Goal: Task Accomplishment & Management: Complete application form

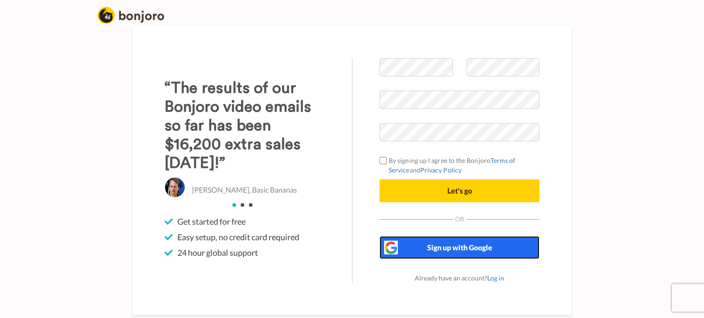
click at [460, 247] on span "Sign up with Google" at bounding box center [459, 247] width 65 height 9
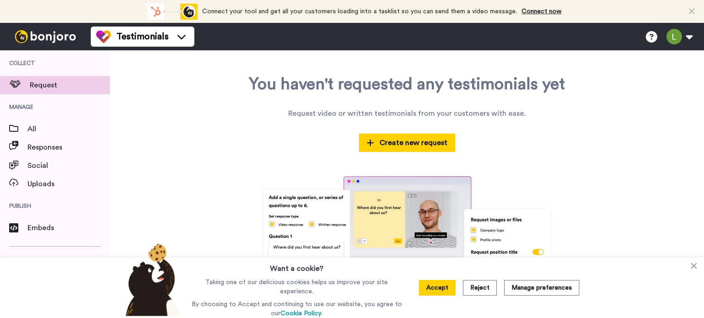
scroll to position [71, 0]
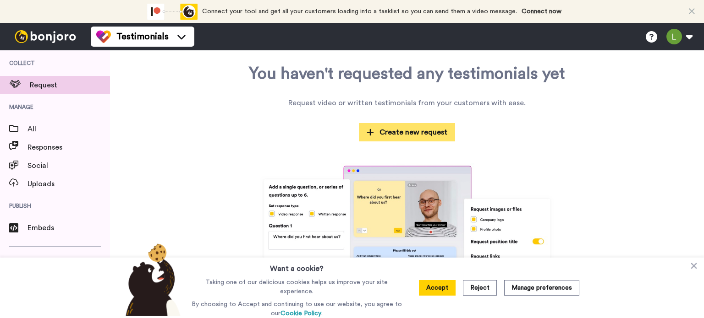
click at [381, 132] on span "Create new request" at bounding box center [407, 132] width 81 height 11
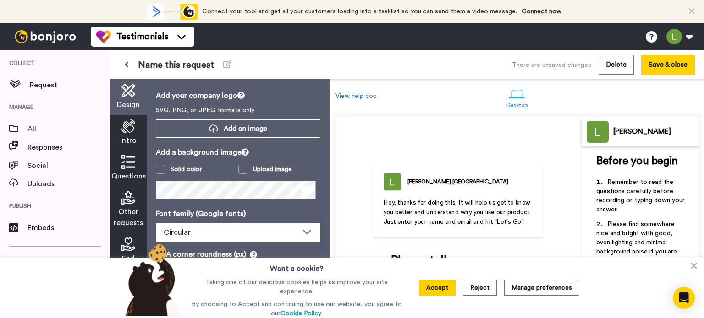
scroll to position [22, 0]
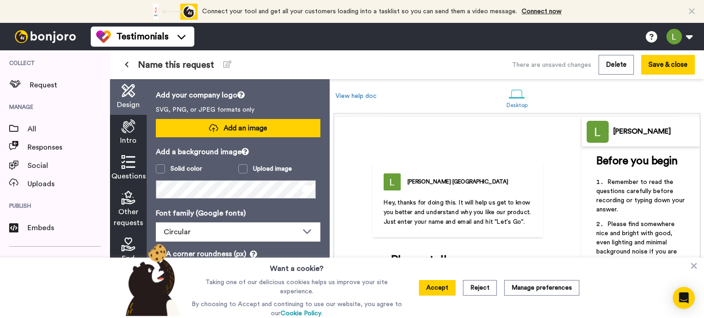
click at [255, 124] on span "Add an image" at bounding box center [246, 129] width 44 height 10
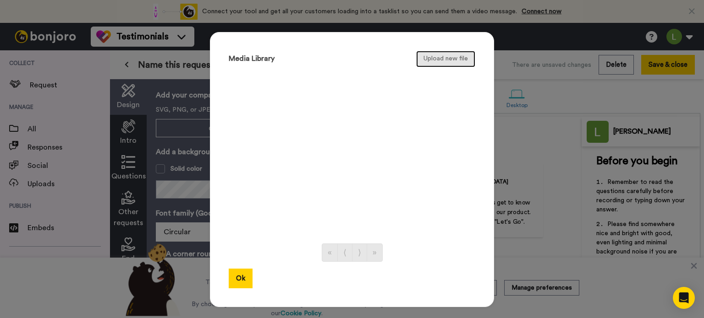
click at [455, 56] on button "Upload new file" at bounding box center [445, 59] width 59 height 16
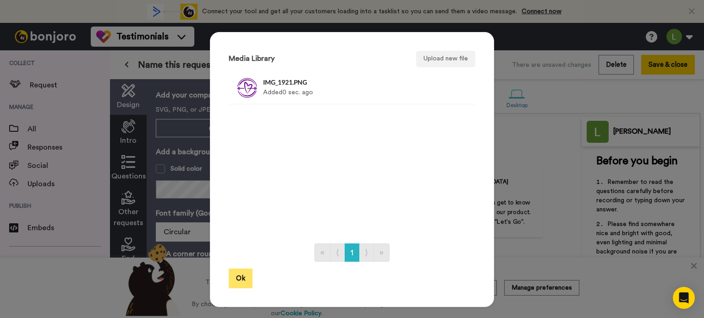
click at [233, 278] on button "Ok" at bounding box center [241, 279] width 24 height 20
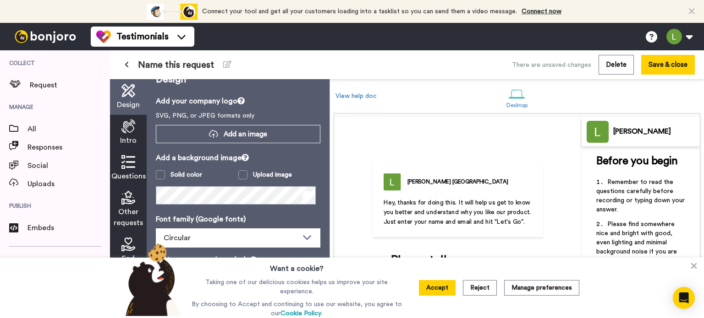
scroll to position [18, 0]
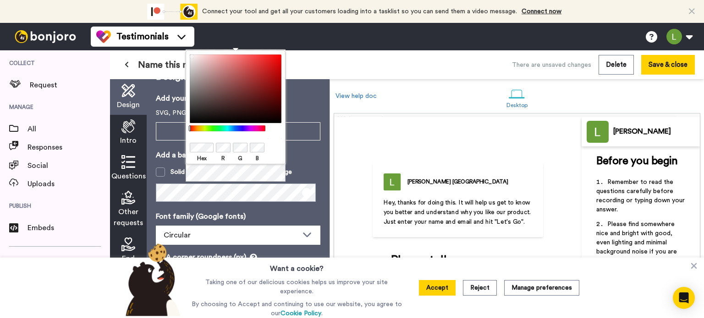
click at [185, 147] on body "Connect your tool now! Connect your tool and get all your customers loading int…" at bounding box center [352, 159] width 704 height 318
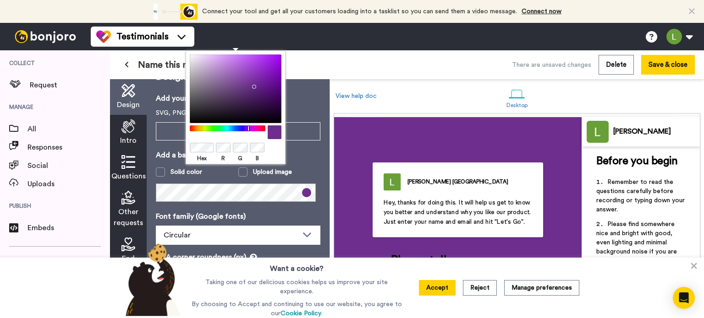
click at [258, 212] on p "Font family (Google fonts)" at bounding box center [238, 216] width 164 height 11
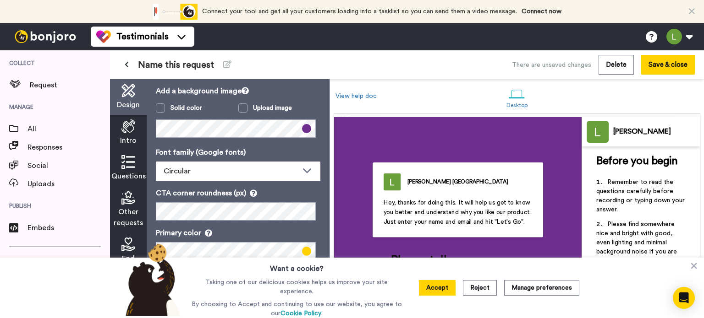
scroll to position [84, 0]
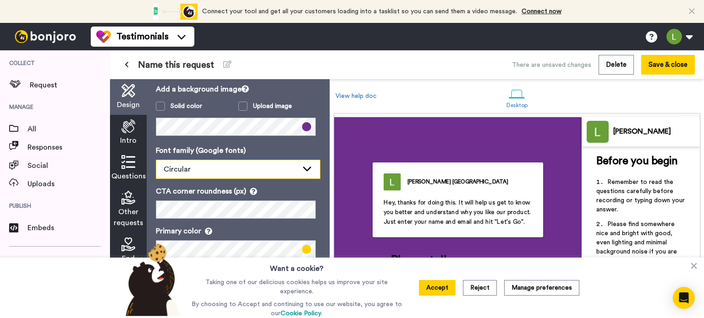
click at [218, 172] on div "Circular" at bounding box center [231, 169] width 134 height 11
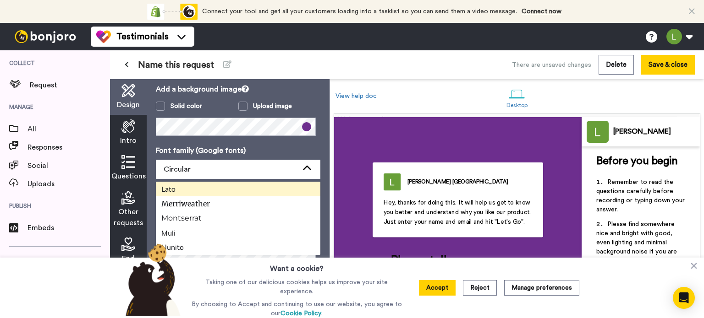
scroll to position [248, 0]
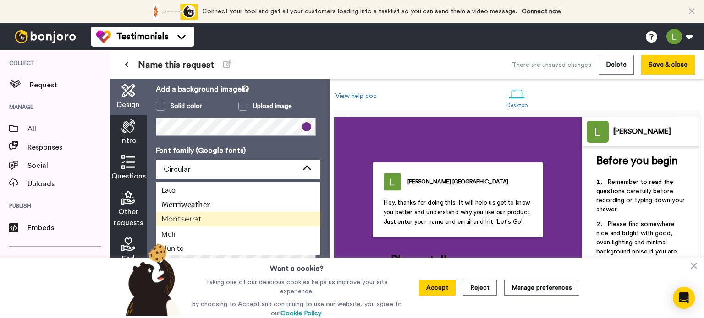
click at [216, 221] on li "Montserrat" at bounding box center [238, 219] width 164 height 15
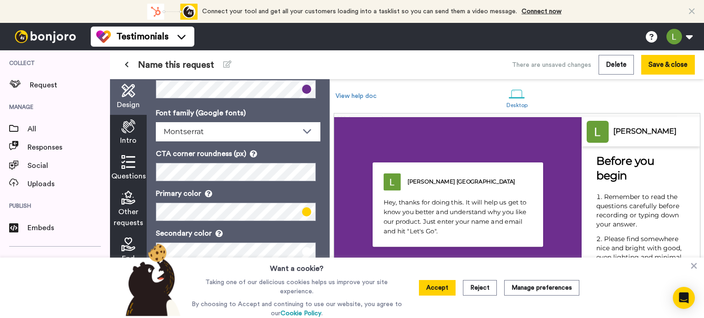
scroll to position [123, 0]
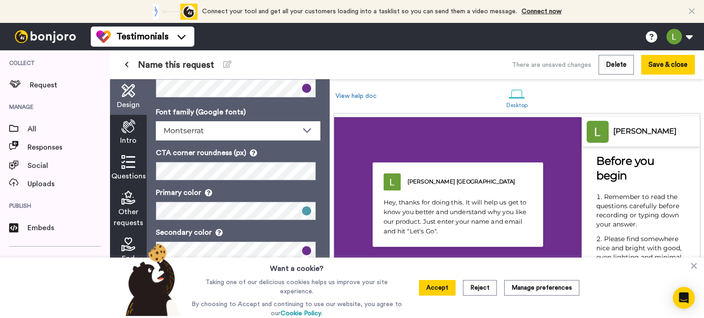
click at [310, 187] on p "Primary color" at bounding box center [238, 192] width 164 height 11
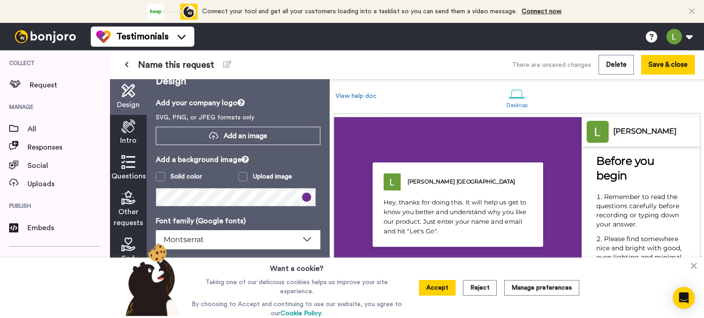
scroll to position [0, 0]
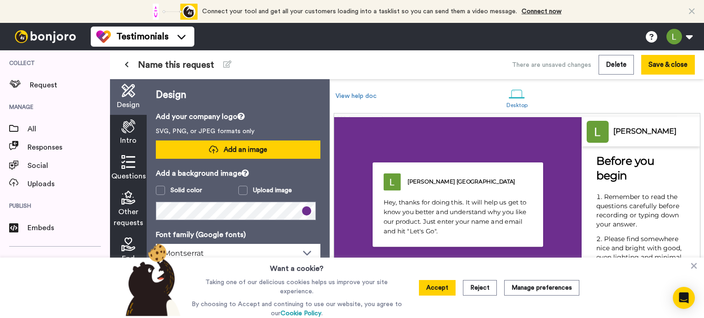
click at [246, 148] on span "Add an image" at bounding box center [246, 150] width 44 height 10
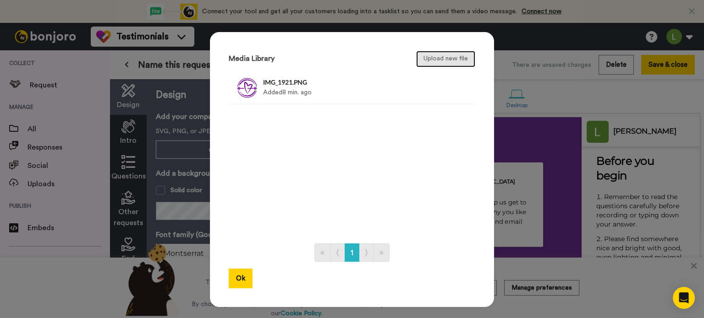
click at [440, 55] on button "Upload new file" at bounding box center [445, 59] width 59 height 16
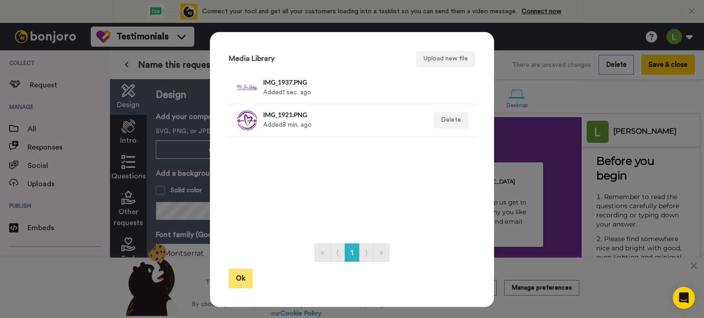
click at [235, 277] on button "Ok" at bounding box center [241, 279] width 24 height 20
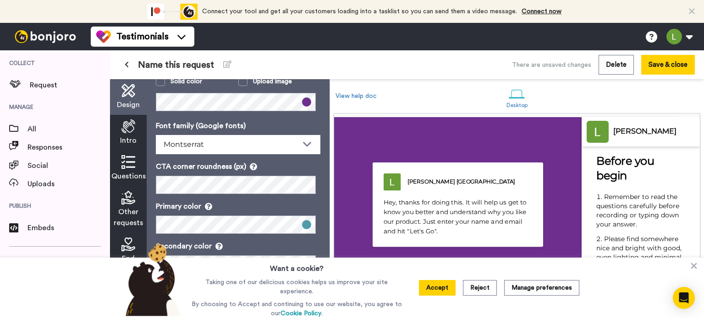
scroll to position [123, 0]
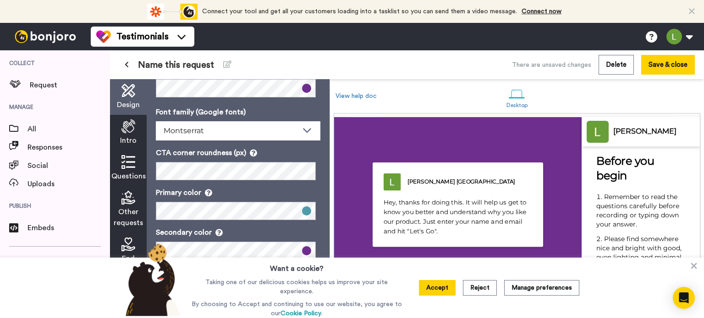
click at [134, 123] on icon at bounding box center [128, 127] width 14 height 14
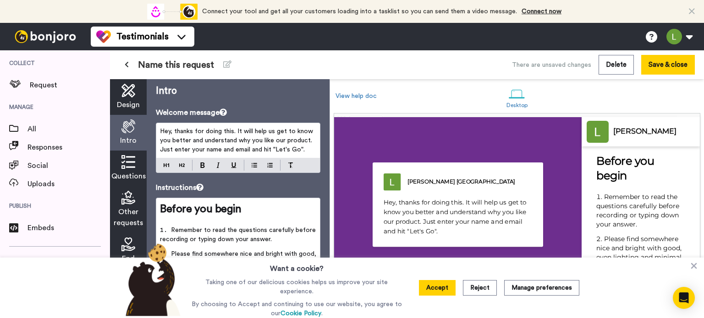
scroll to position [4, 0]
click at [365, 280] on p "Taking one of our delicious cookies helps us improve your site experience." at bounding box center [296, 287] width 215 height 18
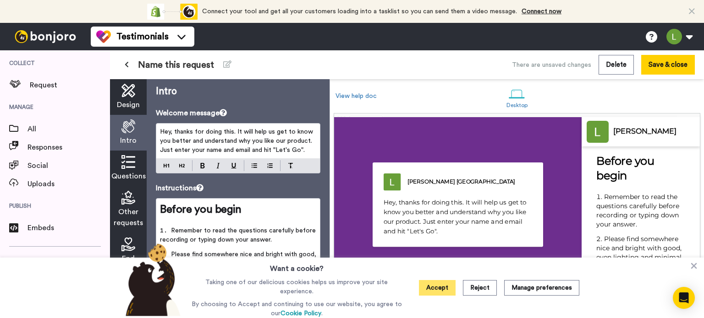
click at [445, 289] on button "Accept" at bounding box center [437, 288] width 37 height 16
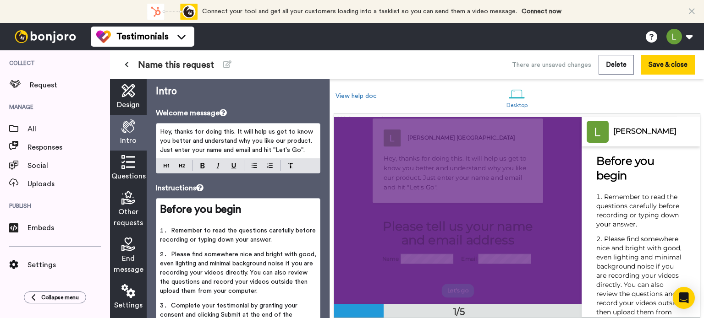
scroll to position [0, 0]
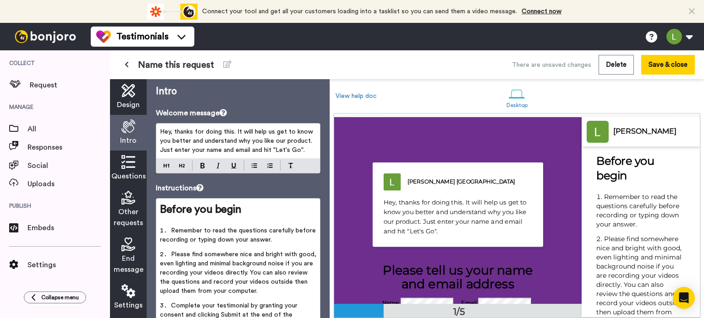
click at [272, 135] on p "Hey, thanks for doing this. It will help us get to know you better and understa…" at bounding box center [238, 140] width 156 height 27
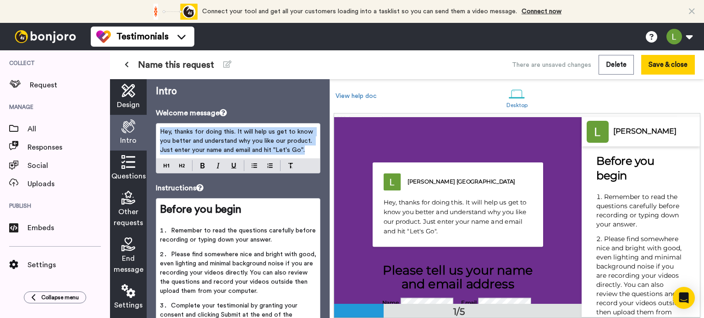
click at [272, 135] on p "Hey, thanks for doing this. It will help us get to know you better and understa…" at bounding box center [238, 140] width 156 height 27
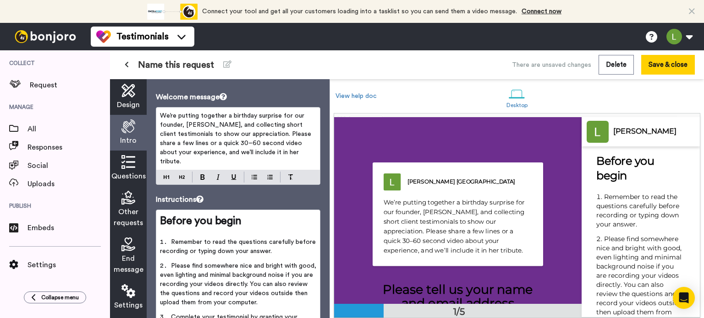
scroll to position [20, 0]
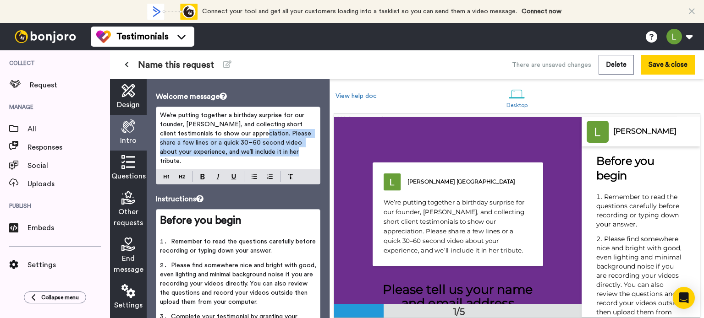
drag, startPoint x: 272, startPoint y: 133, endPoint x: 316, endPoint y: 153, distance: 47.6
click at [316, 153] on div "Intro Welcome message We’re putting together a birthday surprise for our founde…" at bounding box center [238, 198] width 183 height 239
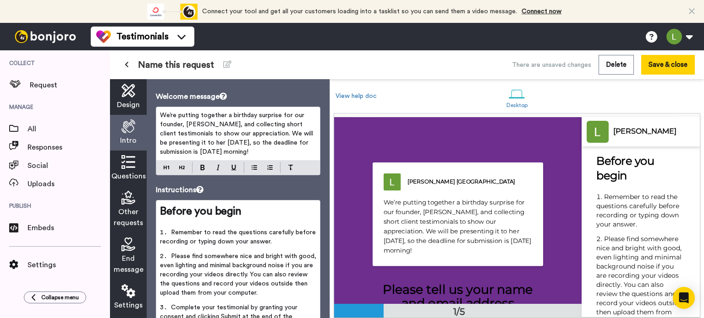
click at [123, 169] on icon at bounding box center [128, 162] width 14 height 14
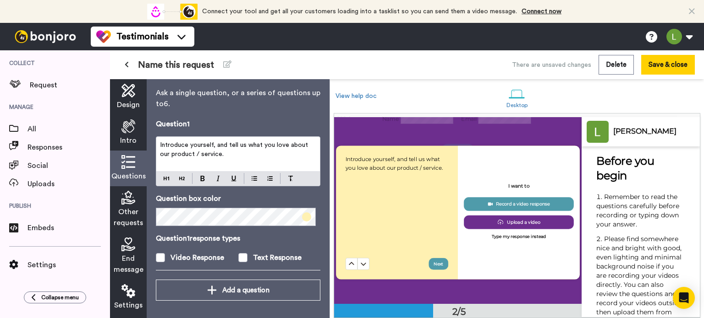
scroll to position [0, 0]
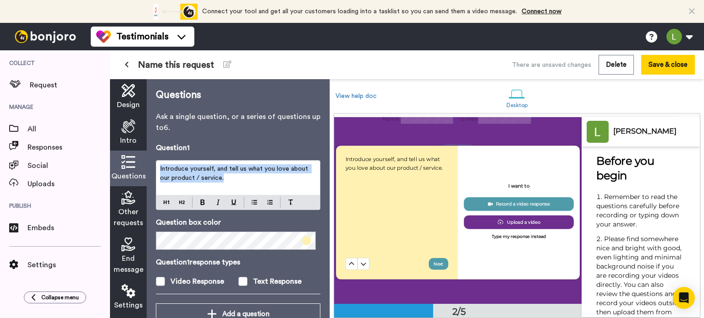
drag, startPoint x: 235, startPoint y: 179, endPoint x: 157, endPoint y: 165, distance: 79.1
click at [157, 165] on div "Introduce yourself, and tell us what you love about our product / service." at bounding box center [238, 178] width 164 height 34
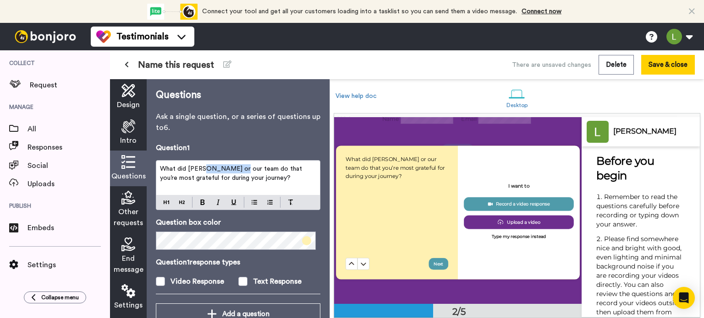
drag, startPoint x: 202, startPoint y: 169, endPoint x: 234, endPoint y: 166, distance: 32.2
click at [234, 166] on span "What did [PERSON_NAME] or our team do that you’re most grateful for during your…" at bounding box center [232, 174] width 144 height 16
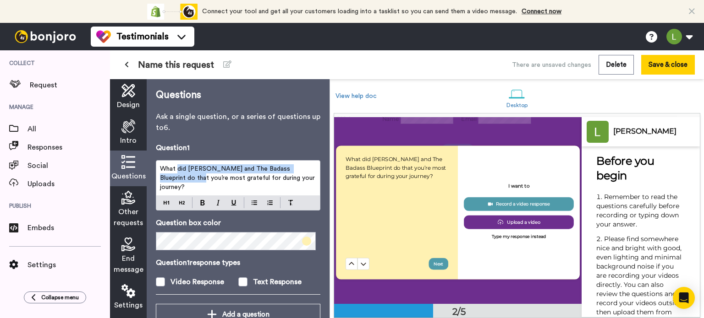
drag, startPoint x: 177, startPoint y: 170, endPoint x: 178, endPoint y: 178, distance: 8.4
click at [178, 178] on span "What did [PERSON_NAME] and The Badass Blueprint do that you’re most grateful fo…" at bounding box center [238, 178] width 157 height 25
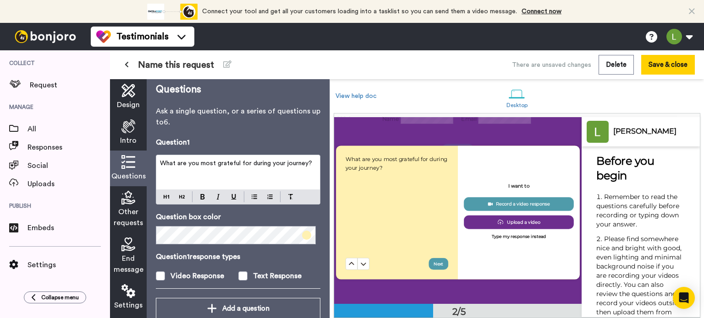
scroll to position [5, 0]
click at [306, 164] on span "What are you most grateful for during your journey?" at bounding box center [236, 163] width 152 height 6
click at [266, 165] on span "What are you most grateful for during your journey?" at bounding box center [236, 163] width 152 height 6
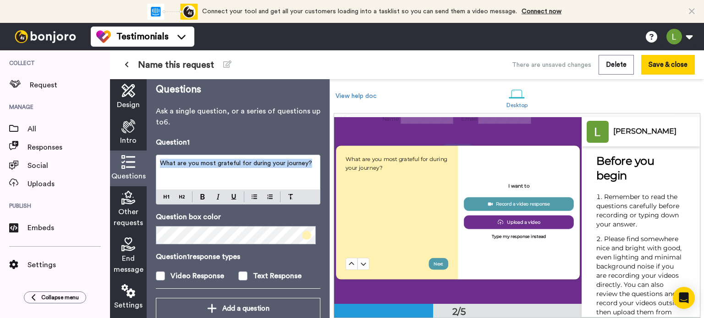
click at [266, 165] on span "What are you most grateful for during your journey?" at bounding box center [236, 163] width 152 height 6
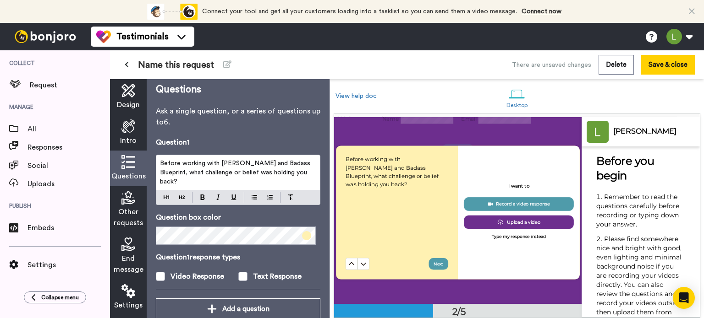
click at [300, 175] on p "Before working with [PERSON_NAME] and Badass Blueprint, what challenge or belie…" at bounding box center [238, 172] width 156 height 27
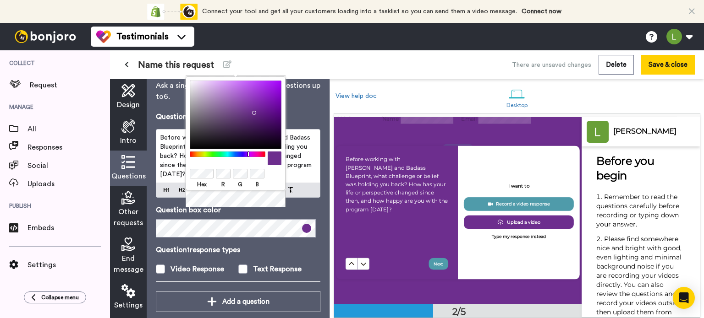
scroll to position [33, 0]
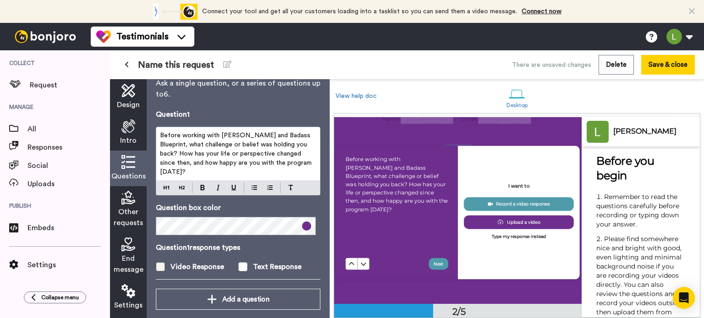
click at [162, 263] on span at bounding box center [160, 267] width 9 height 9
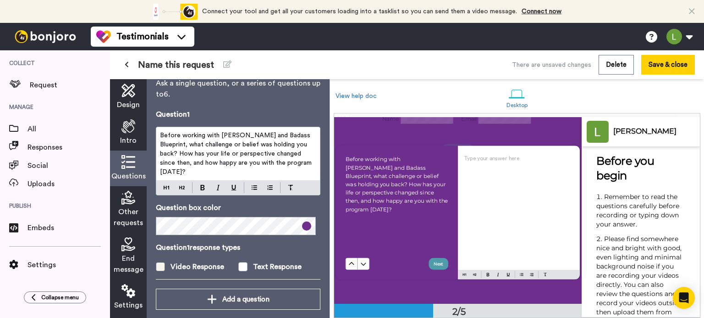
click at [162, 263] on span at bounding box center [160, 267] width 9 height 9
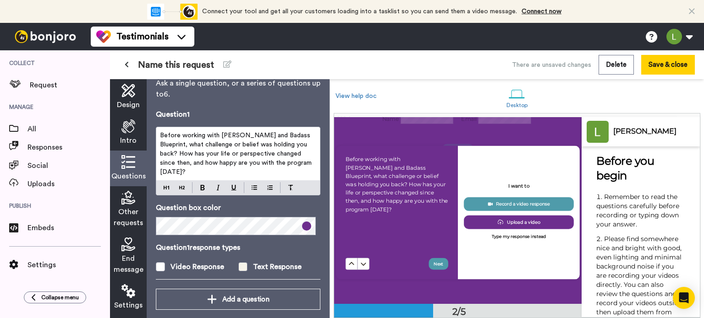
click at [238, 263] on span at bounding box center [242, 267] width 9 height 9
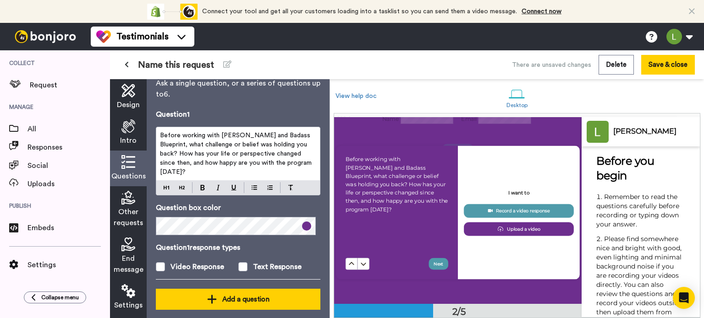
click at [225, 295] on div "Add a question" at bounding box center [238, 299] width 150 height 11
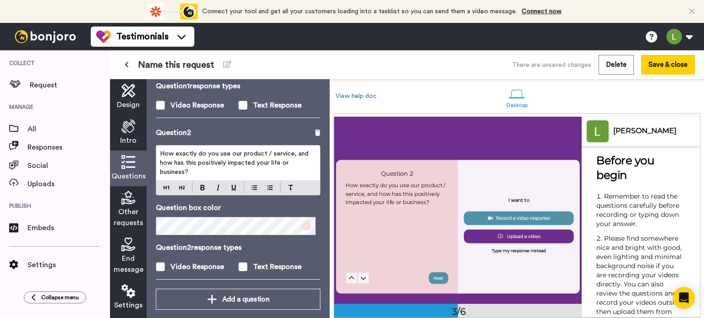
scroll to position [377, 0]
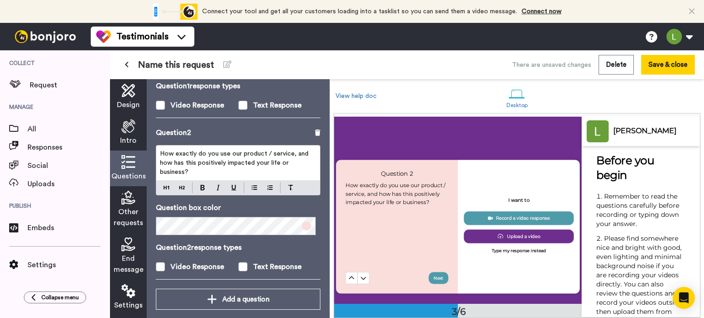
click at [233, 154] on span "How exactly do you use our product / service, and how has this positively impac…" at bounding box center [235, 163] width 150 height 25
click at [223, 153] on span "How exactly do you use our product / service, and how has this positively impac…" at bounding box center [235, 163] width 150 height 25
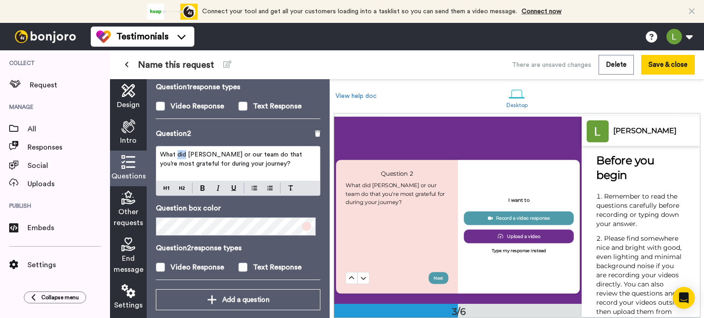
drag, startPoint x: 186, startPoint y: 145, endPoint x: 178, endPoint y: 145, distance: 8.3
click at [178, 152] on span "What did [PERSON_NAME] or our team do that you’re most grateful for during your…" at bounding box center [232, 160] width 144 height 16
drag, startPoint x: 202, startPoint y: 145, endPoint x: 235, endPoint y: 144, distance: 32.5
click at [235, 152] on span "What has [PERSON_NAME] or our team do that you’re most grateful for during your…" at bounding box center [232, 160] width 145 height 16
click at [283, 152] on span "What has [PERSON_NAME] and The Badass Blueprint do that you’re most grateful fo…" at bounding box center [238, 164] width 157 height 25
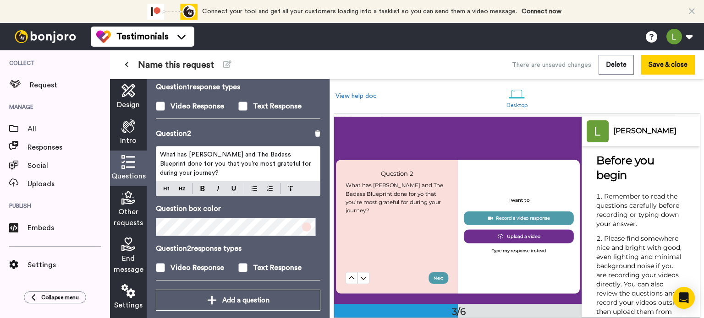
scroll to position [195, 0]
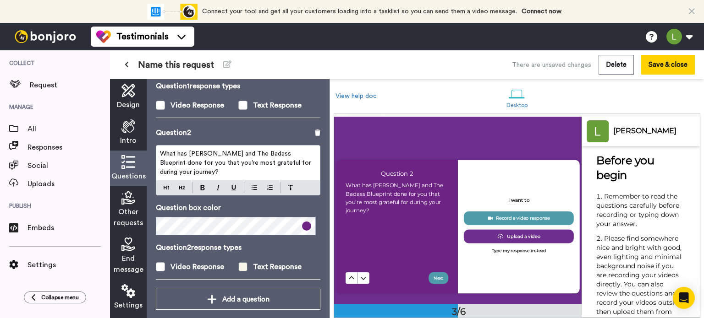
click at [239, 263] on span at bounding box center [242, 267] width 9 height 9
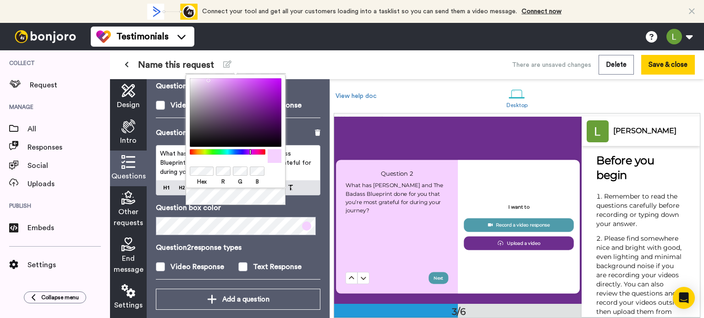
drag, startPoint x: 259, startPoint y: 113, endPoint x: 206, endPoint y: 75, distance: 65.6
click at [206, 75] on div "Hex R G B" at bounding box center [236, 131] width 100 height 114
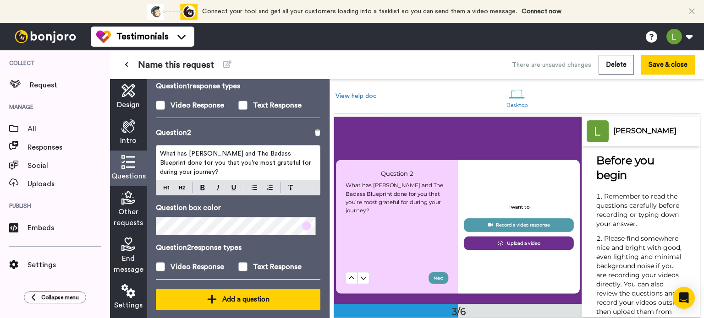
click at [231, 294] on div "Add a question" at bounding box center [238, 299] width 150 height 11
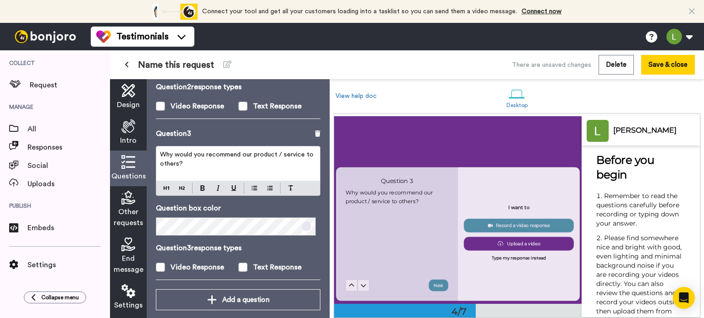
scroll to position [561, 0]
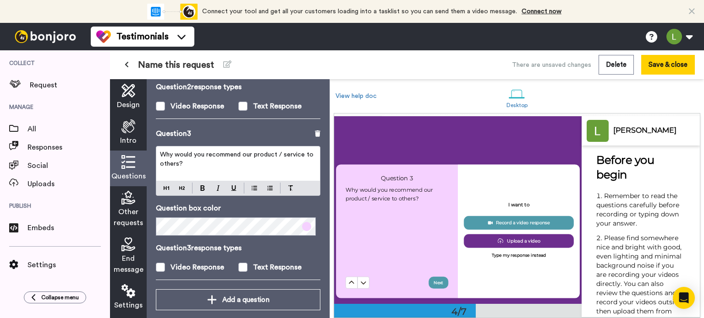
click at [171, 150] on p "Why would you recommend our product / service to others?" at bounding box center [238, 159] width 156 height 18
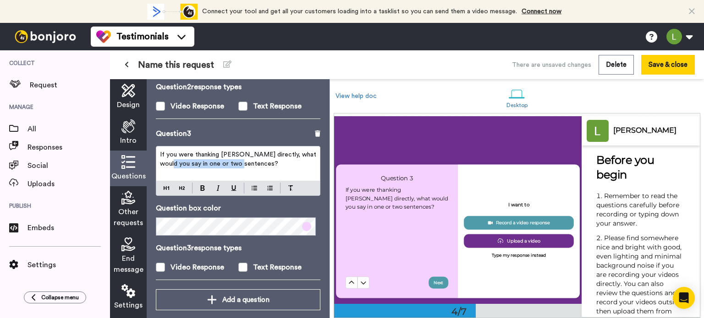
drag, startPoint x: 169, startPoint y: 155, endPoint x: 239, endPoint y: 153, distance: 70.6
click at [239, 153] on span "If you were thanking [PERSON_NAME] directly, what would you say in one or two s…" at bounding box center [239, 160] width 158 height 16
click at [240, 263] on span at bounding box center [242, 267] width 9 height 9
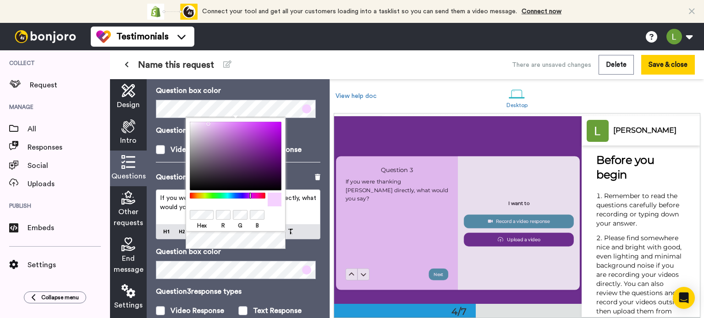
scroll to position [571, 0]
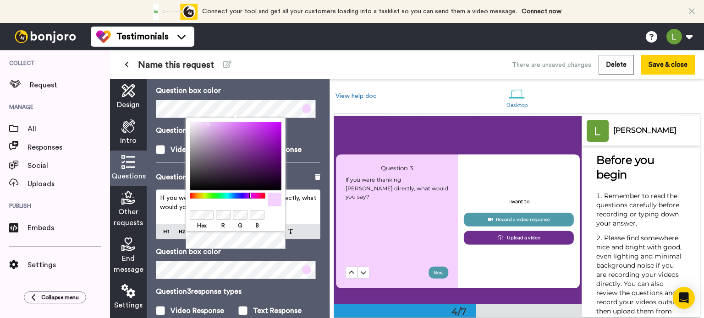
click at [243, 246] on div "Hex R G B" at bounding box center [236, 184] width 100 height 132
click at [273, 238] on div "Hex R G B" at bounding box center [236, 184] width 100 height 132
click at [246, 248] on div "Hex R G B" at bounding box center [236, 184] width 100 height 132
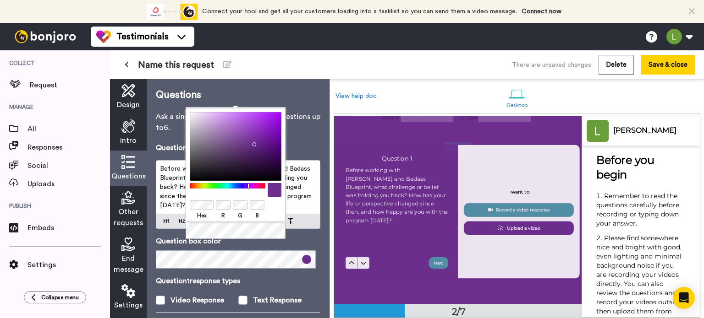
scroll to position [203, 0]
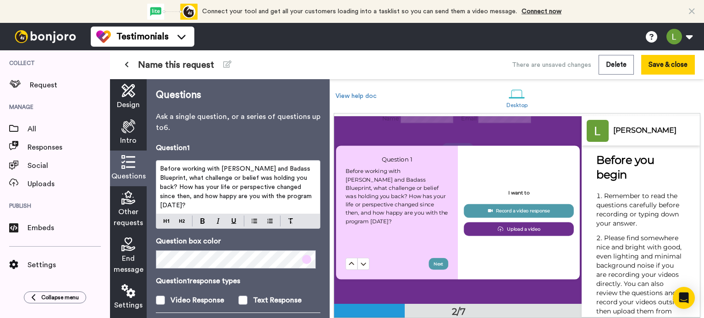
click at [293, 236] on p "Question box color" at bounding box center [238, 241] width 164 height 11
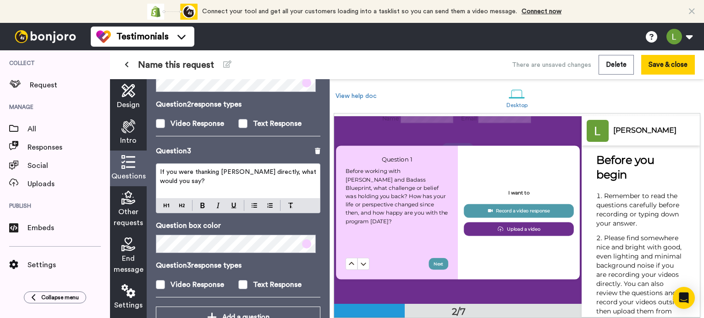
scroll to position [356, 0]
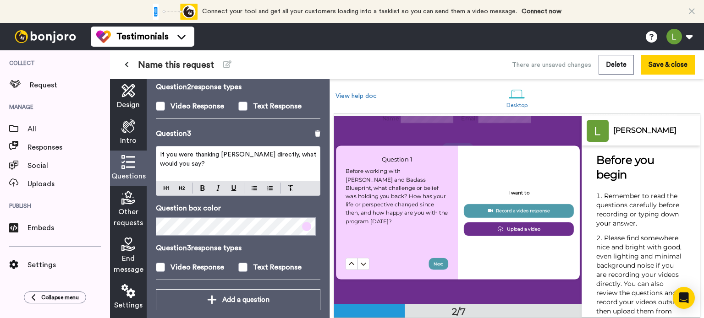
click at [124, 212] on span "Other requests" at bounding box center [128, 218] width 29 height 22
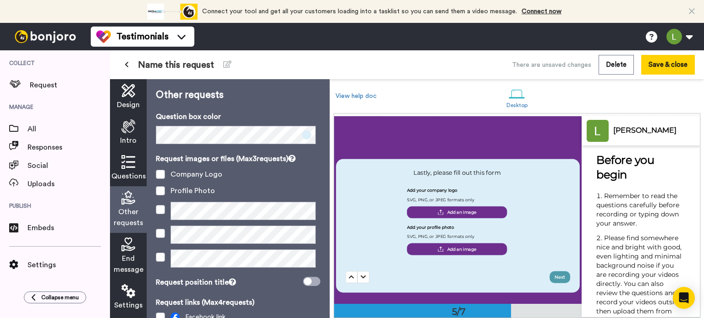
scroll to position [11, 0]
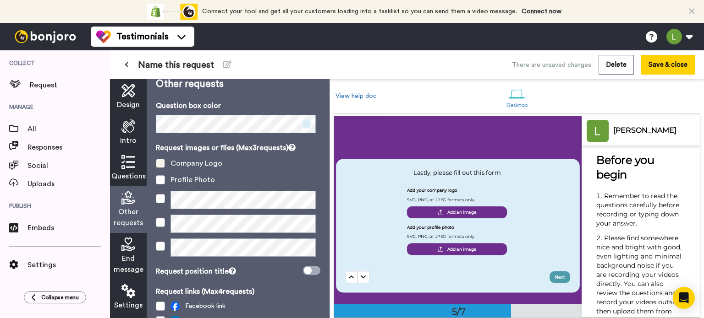
click at [159, 166] on span at bounding box center [160, 163] width 9 height 9
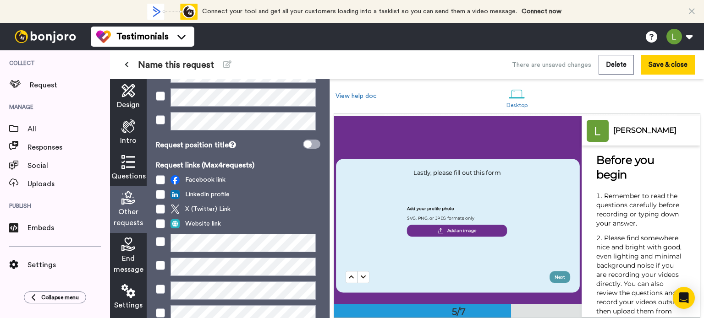
scroll to position [137, 0]
click at [160, 178] on span at bounding box center [160, 179] width 9 height 9
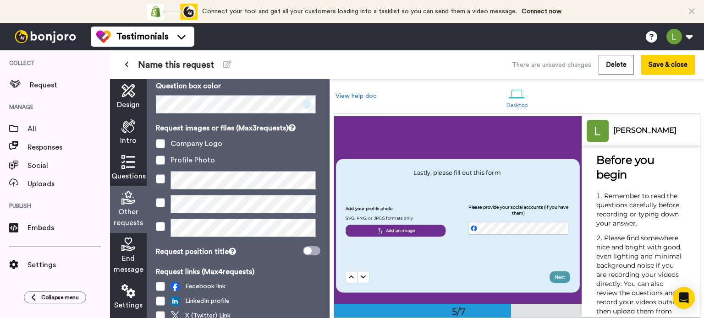
scroll to position [31, 0]
click at [163, 161] on span at bounding box center [160, 159] width 9 height 9
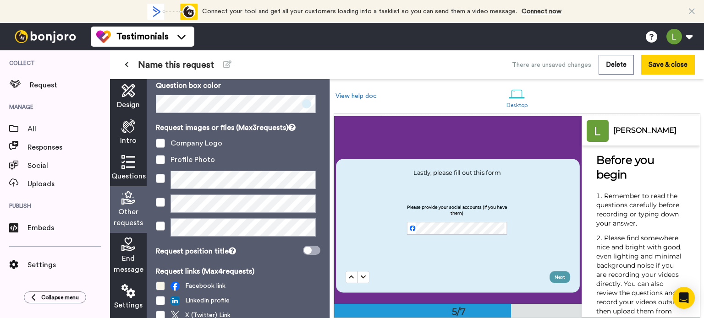
click at [159, 285] on span at bounding box center [160, 286] width 9 height 9
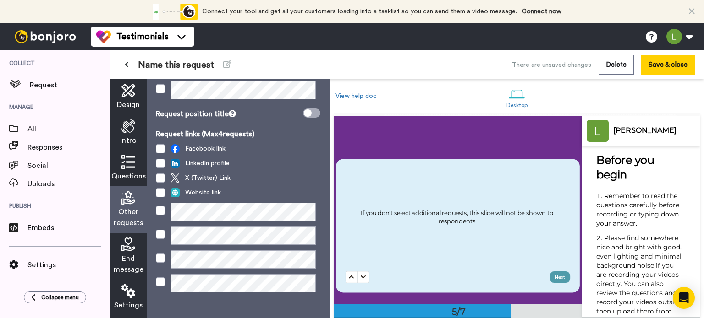
scroll to position [176, 0]
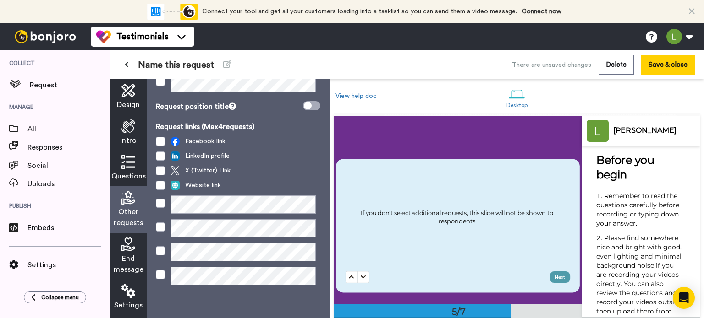
click at [133, 254] on span "End message" at bounding box center [129, 264] width 30 height 22
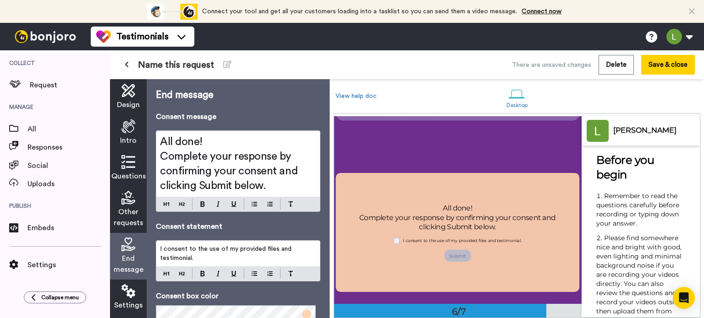
scroll to position [918, 0]
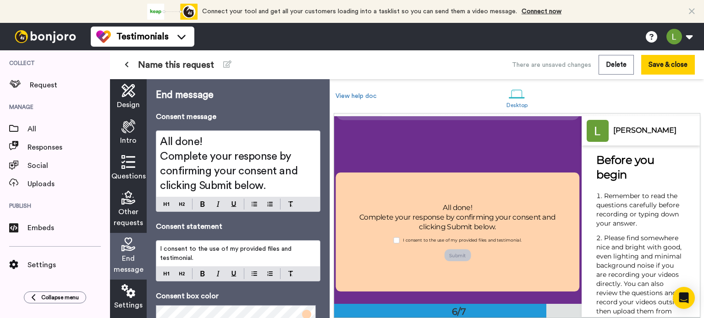
click at [292, 234] on div "Consent statement I consent to the use of my provided files and testimonial." at bounding box center [238, 251] width 164 height 60
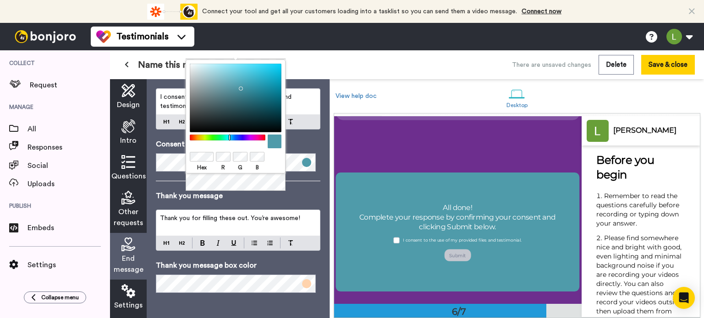
scroll to position [150, 0]
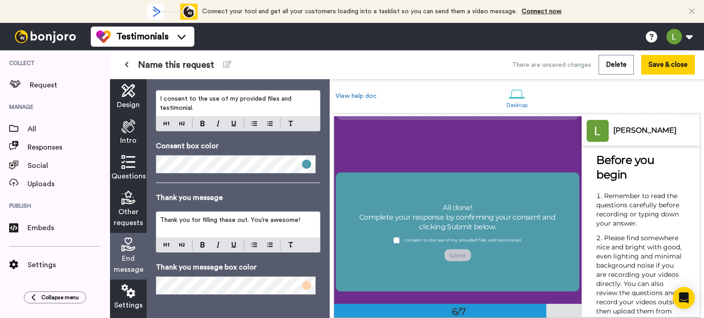
click at [249, 201] on p "Thank you message" at bounding box center [238, 197] width 164 height 11
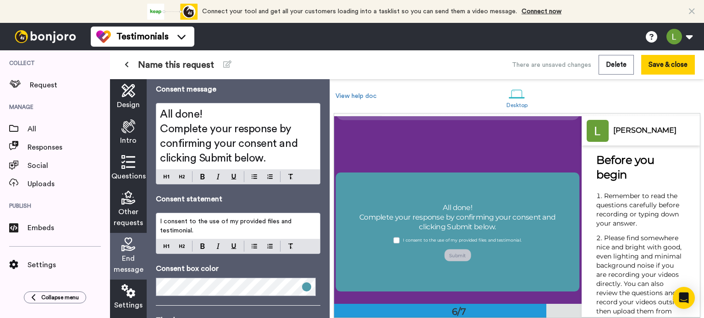
scroll to position [0, 0]
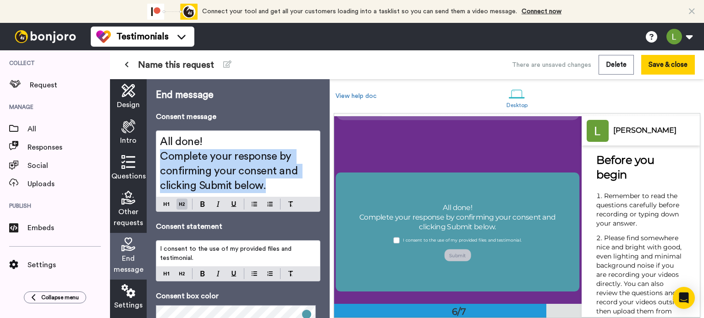
drag, startPoint x: 159, startPoint y: 155, endPoint x: 292, endPoint y: 186, distance: 136.4
click at [292, 186] on h2 "Complete your response by confirming your consent and clicking Submit below." at bounding box center [238, 171] width 156 height 44
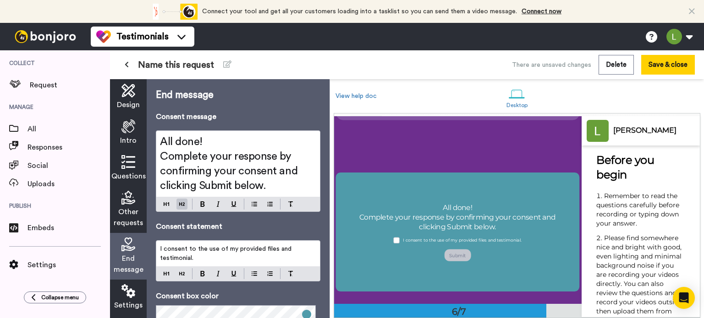
click at [225, 138] on h2 "All done!" at bounding box center [238, 142] width 156 height 15
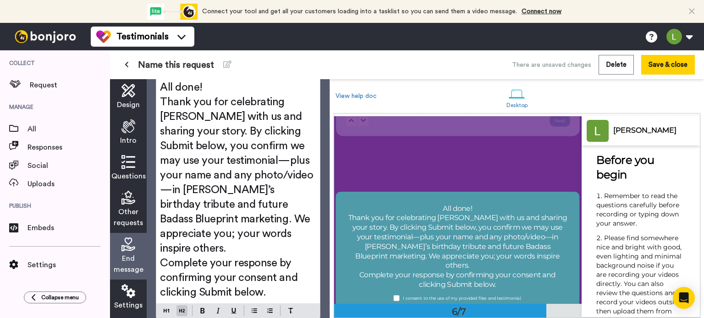
scroll to position [55, 0]
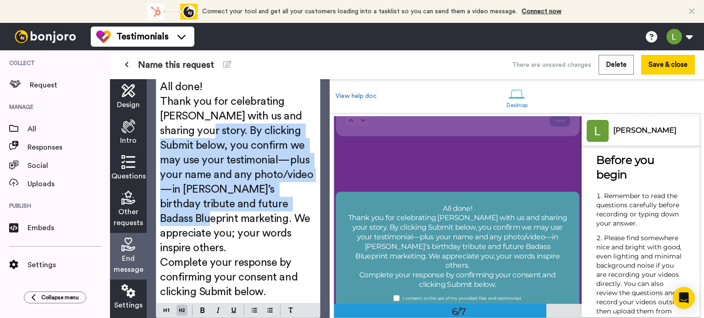
drag, startPoint x: 159, startPoint y: 131, endPoint x: 295, endPoint y: 203, distance: 152.7
click at [295, 203] on div "All done! Thank you for celebrating [PERSON_NAME] with us and sharing your stor…" at bounding box center [238, 189] width 164 height 227
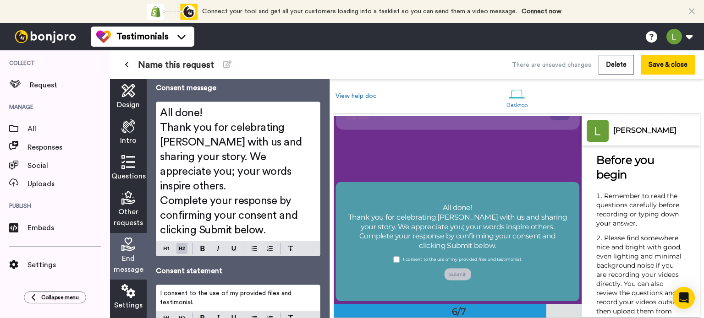
scroll to position [26, 0]
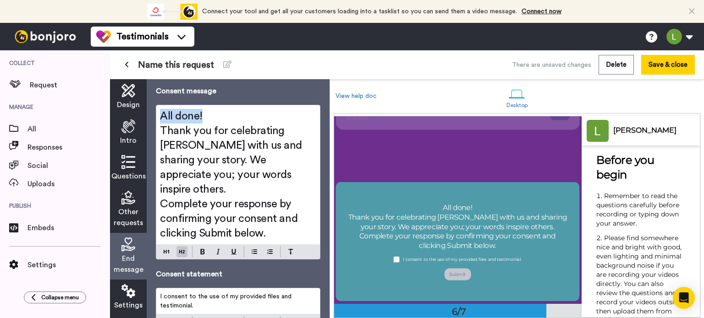
drag, startPoint x: 207, startPoint y: 115, endPoint x: 156, endPoint y: 117, distance: 50.9
click at [156, 117] on div "All done! Thank you for celebrating [PERSON_NAME] with us and sharing your stor…" at bounding box center [238, 174] width 164 height 139
click at [202, 249] on img at bounding box center [202, 251] width 5 height 5
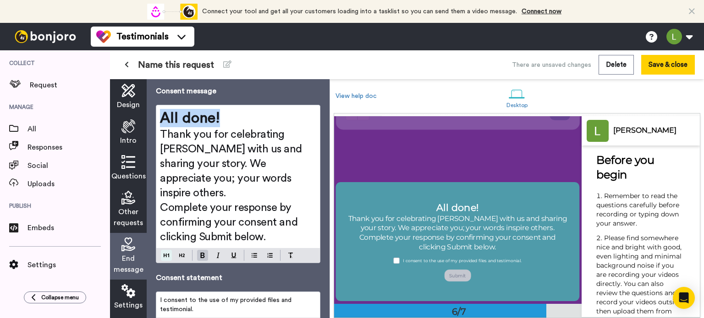
scroll to position [907, 0]
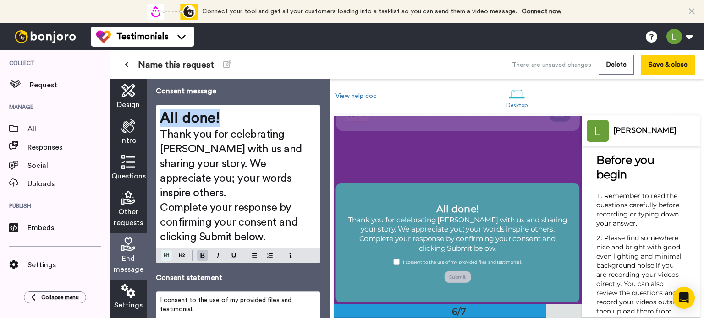
click at [165, 252] on img at bounding box center [166, 255] width 5 height 7
click at [219, 175] on span "Thank you for celebrating [PERSON_NAME] with us and sharing your story. We appr…" at bounding box center [232, 164] width 145 height 70
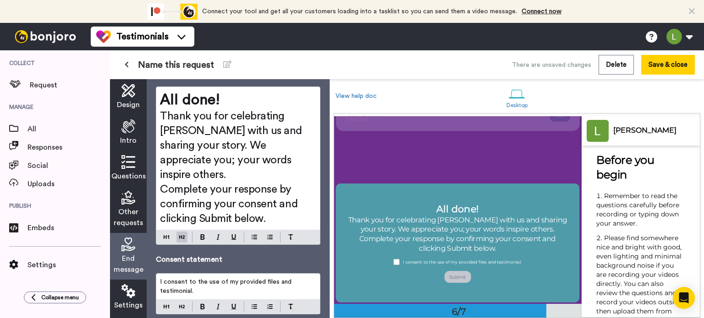
scroll to position [45, 0]
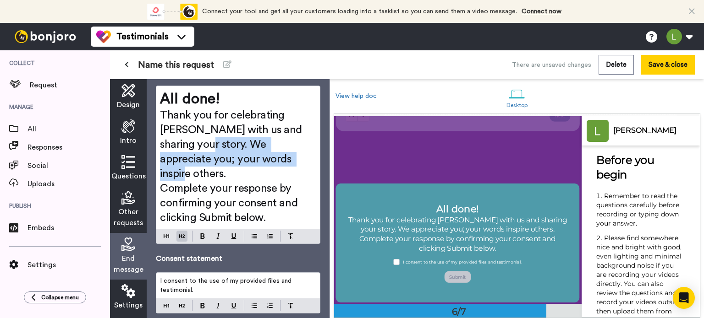
drag, startPoint x: 236, startPoint y: 159, endPoint x: 153, endPoint y: 142, distance: 84.7
click at [153, 142] on div "End message Consent message All done! Thank you for celebrating [PERSON_NAME] w…" at bounding box center [238, 198] width 183 height 239
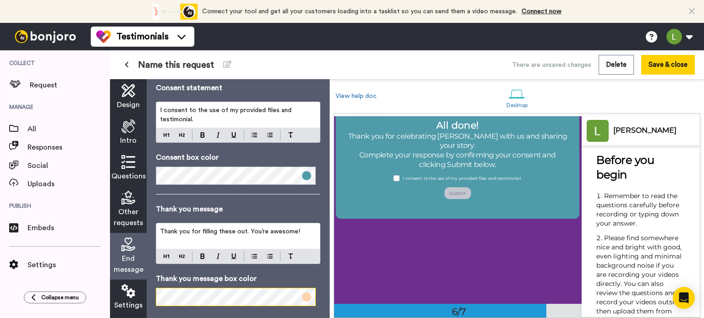
scroll to position [1068, 0]
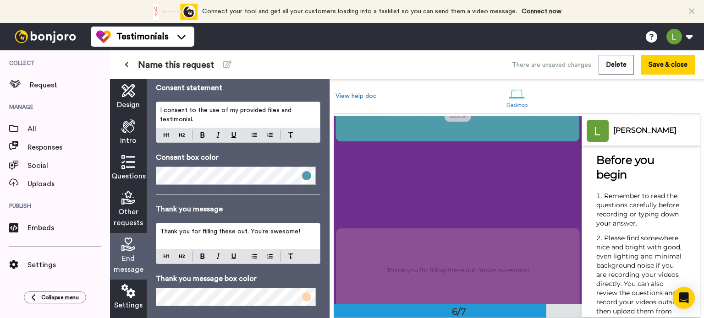
click at [170, 286] on div "End message Consent message All done! Thank you for celebrating [PERSON_NAME] w…" at bounding box center [238, 198] width 183 height 239
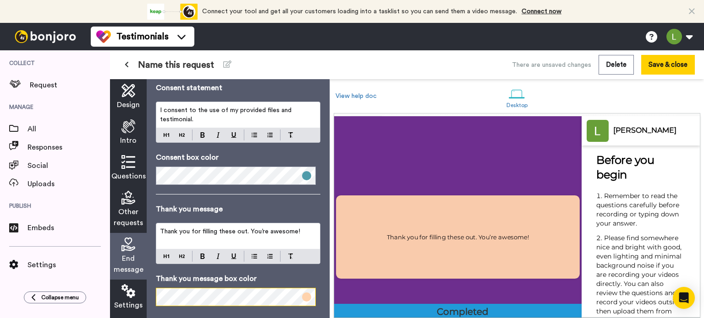
scroll to position [0, 0]
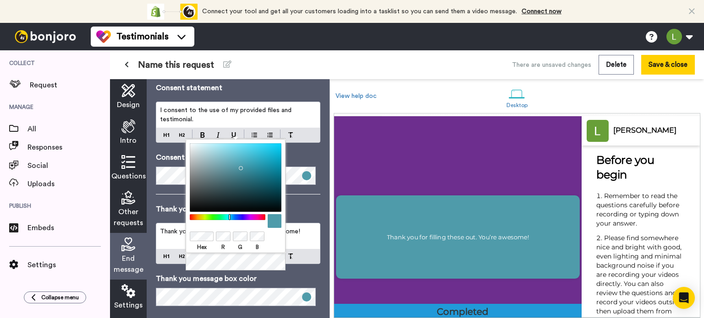
click at [285, 262] on div "Hex R G B" at bounding box center [236, 205] width 100 height 132
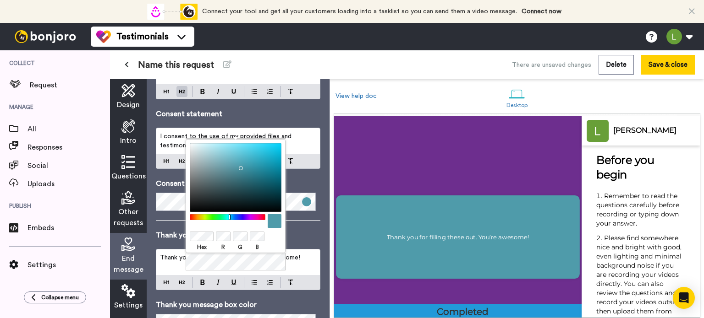
scroll to position [186, 0]
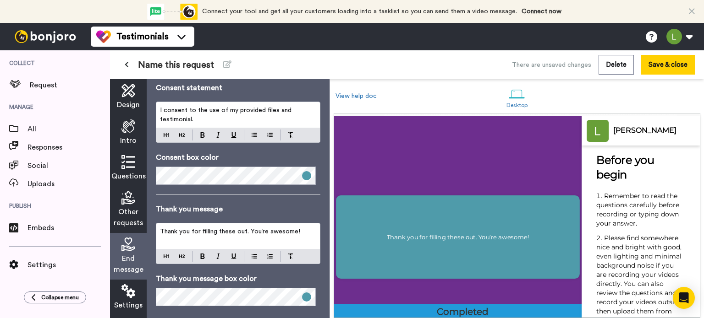
click at [639, 223] on li "Remember to read the questions carefully before recording or typing down your a…" at bounding box center [640, 213] width 89 height 42
click at [125, 134] on div "Intro" at bounding box center [128, 133] width 37 height 36
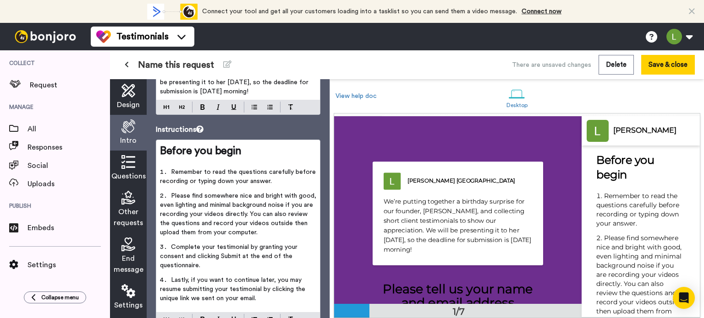
scroll to position [82, 0]
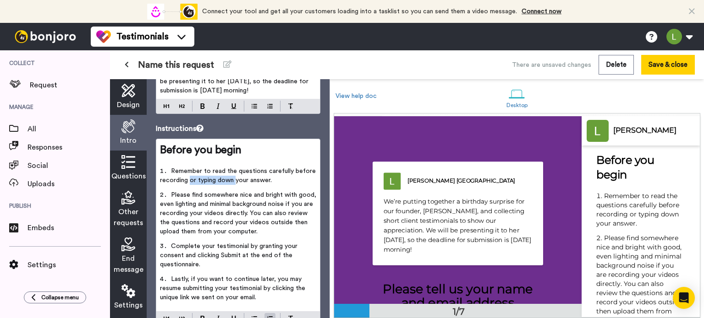
drag, startPoint x: 189, startPoint y: 181, endPoint x: 235, endPoint y: 182, distance: 45.8
click at [235, 182] on span "Remember to read the questions carefully before recording or typing down your a…" at bounding box center [239, 176] width 158 height 16
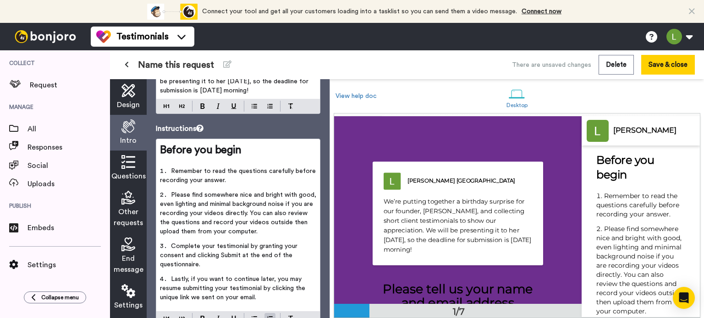
click at [230, 208] on li "Please find somewhere nice and bright with good, even lighting and minimal back…" at bounding box center [238, 216] width 156 height 51
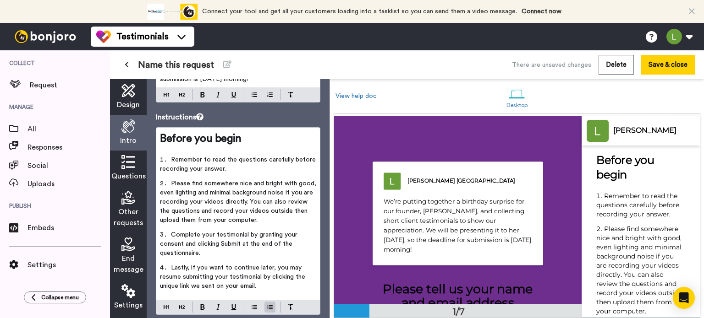
scroll to position [93, 0]
drag, startPoint x: 159, startPoint y: 193, endPoint x: 227, endPoint y: 192, distance: 67.8
click at [227, 192] on span "Please find somewhere nice and bright with good, even lighting and minimal back…" at bounding box center [239, 201] width 158 height 43
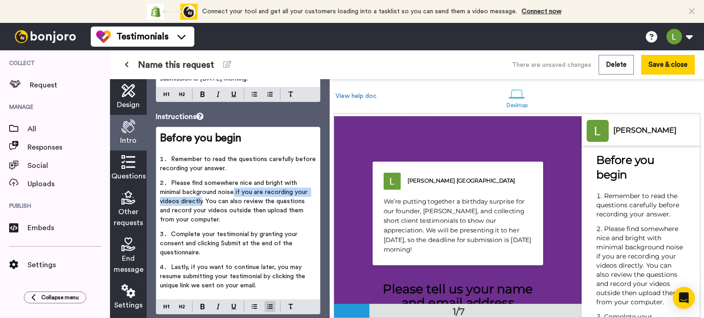
drag, startPoint x: 235, startPoint y: 191, endPoint x: 200, endPoint y: 206, distance: 37.8
click at [200, 206] on li "Please find somewhere nice and bright with minimal background noise if you are …" at bounding box center [238, 204] width 156 height 51
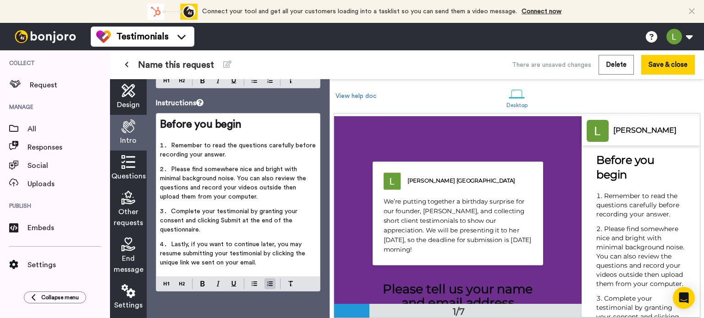
scroll to position [108, 0]
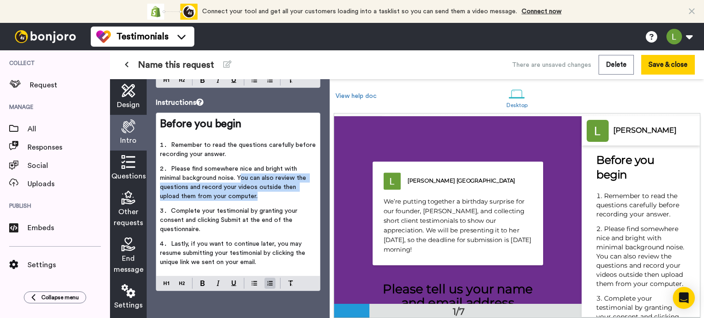
drag, startPoint x: 241, startPoint y: 178, endPoint x: 262, endPoint y: 196, distance: 27.6
click at [262, 196] on li "Please find somewhere nice and bright with minimal background noise. You can al…" at bounding box center [238, 185] width 156 height 42
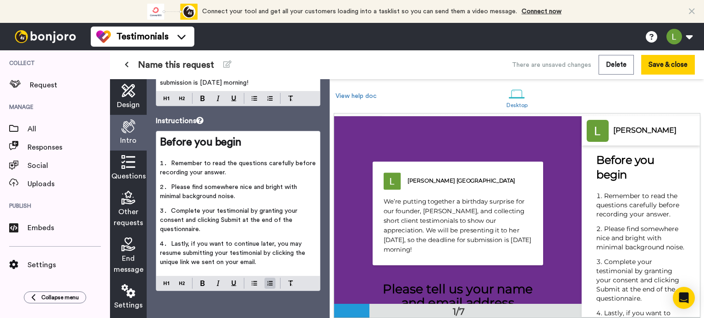
click at [223, 224] on li "Complete your testimonial by granting your consent and clicking Submit at the e…" at bounding box center [238, 223] width 156 height 33
drag, startPoint x: 181, startPoint y: 262, endPoint x: 159, endPoint y: 262, distance: 21.1
click at [159, 262] on div "Before you begin ﻿ Remember to read the questions carefully before recording yo…" at bounding box center [238, 203] width 164 height 145
drag, startPoint x: 194, startPoint y: 263, endPoint x: 239, endPoint y: 262, distance: 44.9
click at [239, 262] on li "Lastly, if you want to continue later, you may resume submitting your testimoni…" at bounding box center [238, 256] width 156 height 33
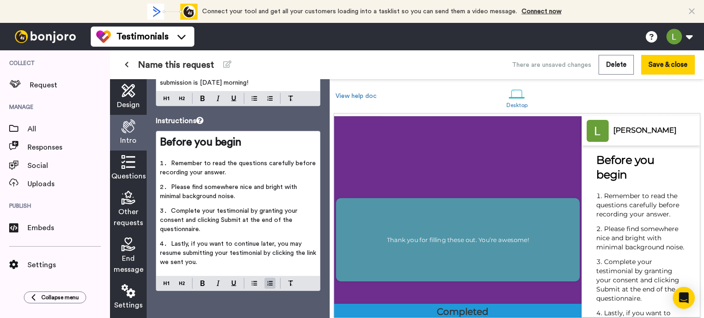
scroll to position [1101, 0]
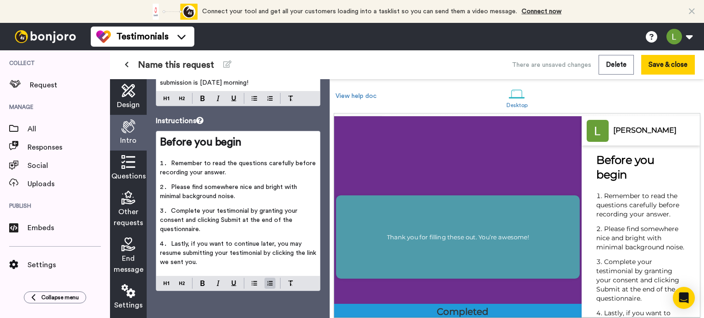
click at [127, 249] on icon at bounding box center [128, 245] width 14 height 14
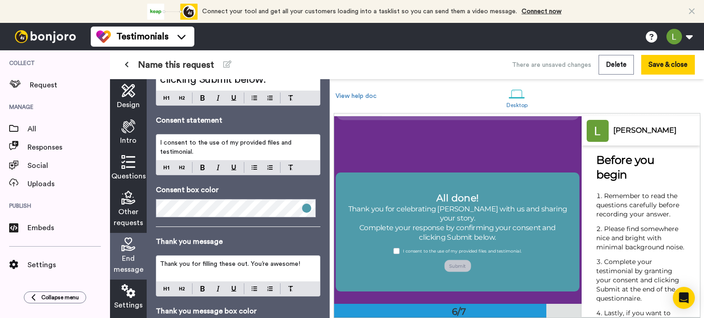
scroll to position [186, 0]
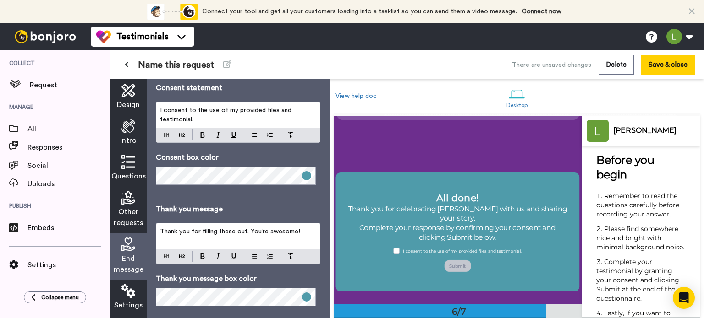
click at [131, 296] on icon at bounding box center [128, 292] width 14 height 14
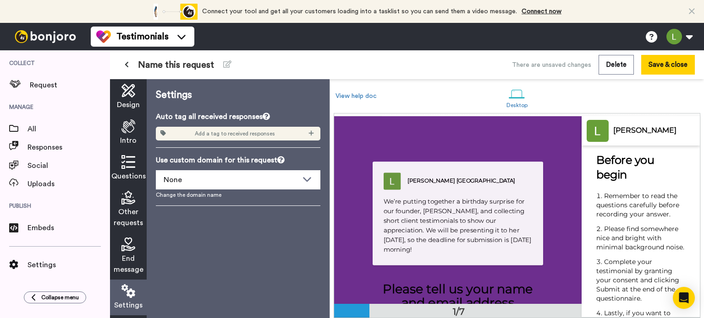
scroll to position [0, 0]
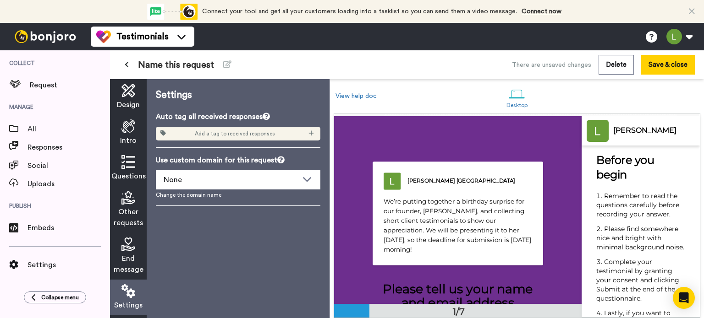
click at [248, 159] on p "Use custom domain for this request" at bounding box center [238, 160] width 164 height 11
click at [294, 181] on div "None" at bounding box center [231, 180] width 134 height 11
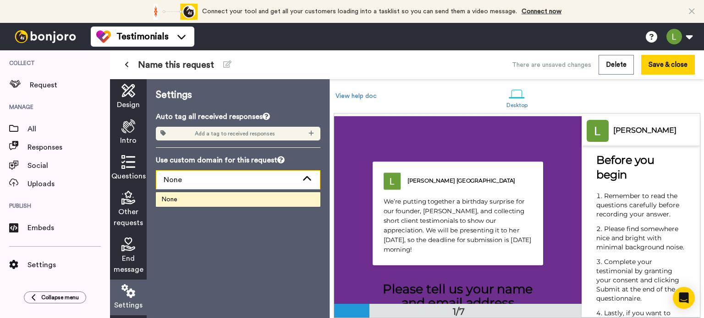
click at [294, 181] on div "None" at bounding box center [231, 180] width 134 height 11
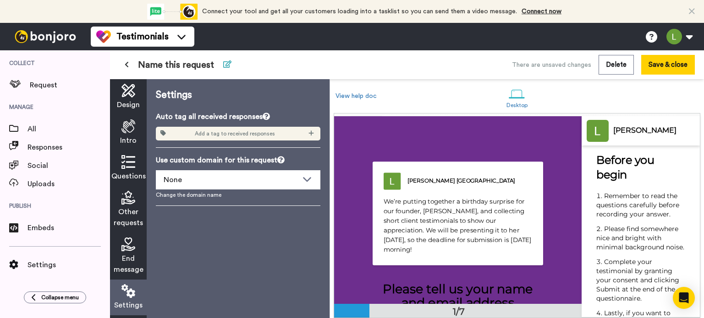
click at [225, 66] on icon at bounding box center [227, 63] width 8 height 7
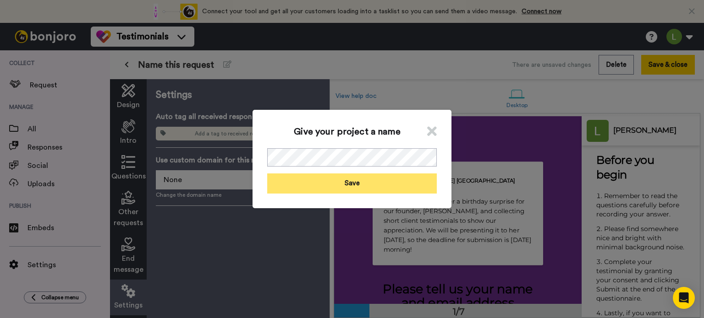
click at [356, 190] on button "Save" at bounding box center [352, 184] width 170 height 20
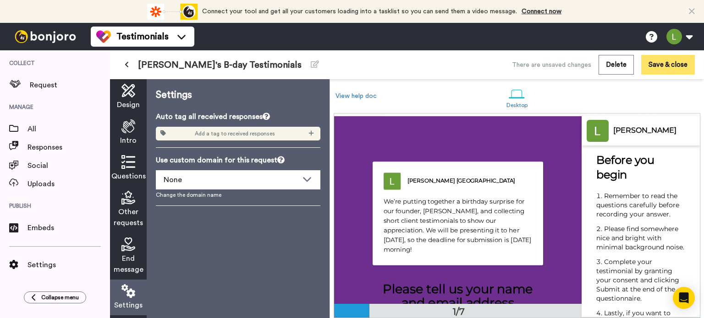
click at [669, 69] on button "Save & close" at bounding box center [668, 65] width 54 height 20
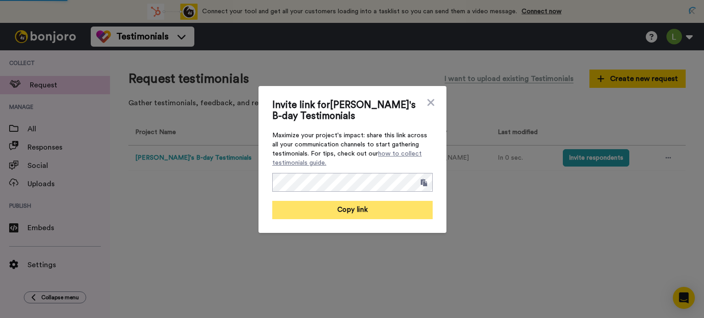
click at [367, 208] on button "Copy link" at bounding box center [352, 210] width 160 height 18
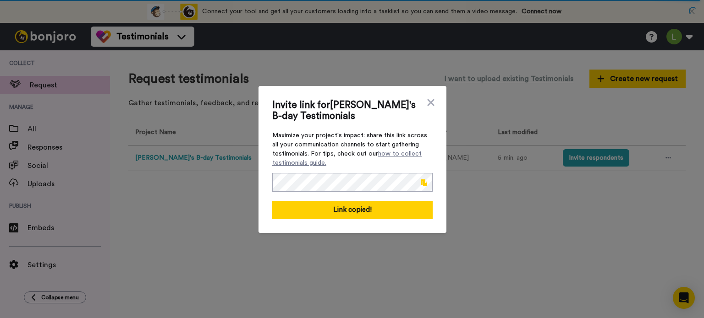
click at [568, 157] on div "Invite link for [PERSON_NAME]'s B-day Testimonials Maximize your project's impa…" at bounding box center [352, 159] width 704 height 318
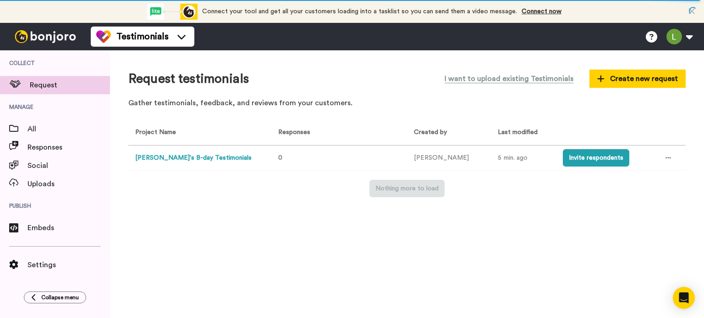
click at [568, 157] on button "Invite respondents" at bounding box center [596, 157] width 66 height 17
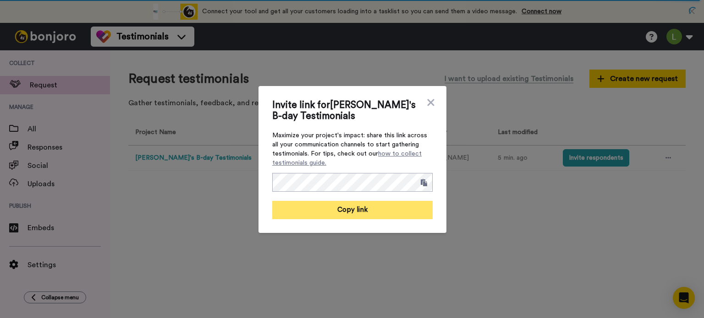
click at [352, 209] on button "Copy link" at bounding box center [352, 210] width 160 height 18
click at [362, 212] on button "Link copied!" at bounding box center [352, 210] width 160 height 18
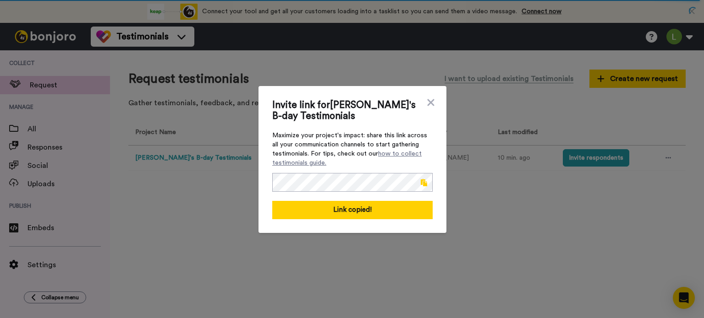
click at [422, 182] on span at bounding box center [424, 182] width 6 height 7
